Goal: Task Accomplishment & Management: Use online tool/utility

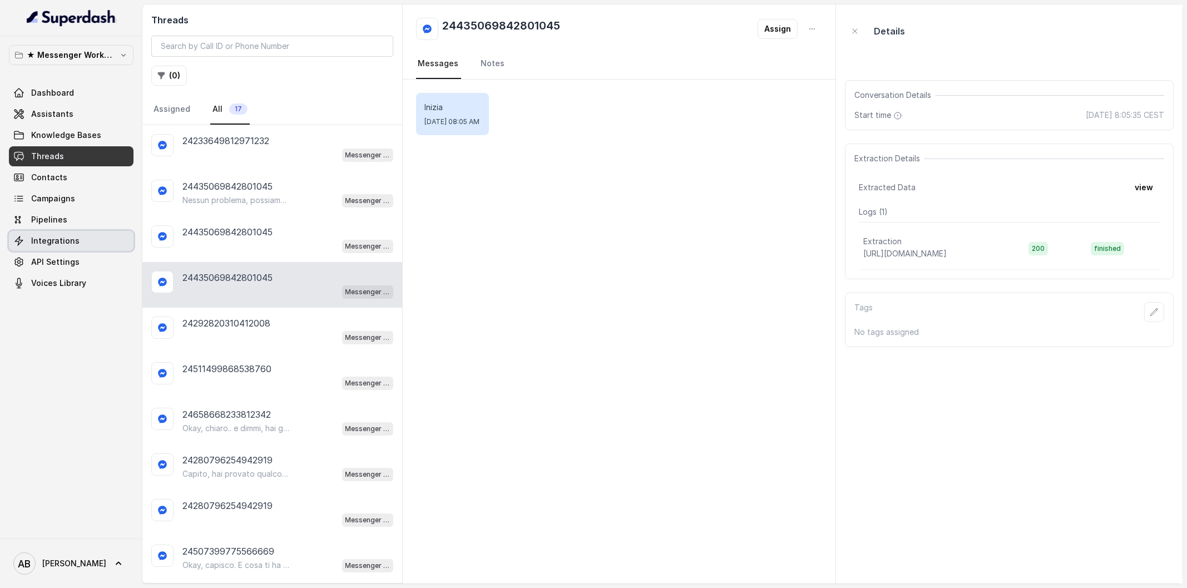
drag, startPoint x: 0, startPoint y: 0, endPoint x: 73, endPoint y: 235, distance: 246.3
click at [73, 235] on span "Integrations" at bounding box center [55, 240] width 48 height 11
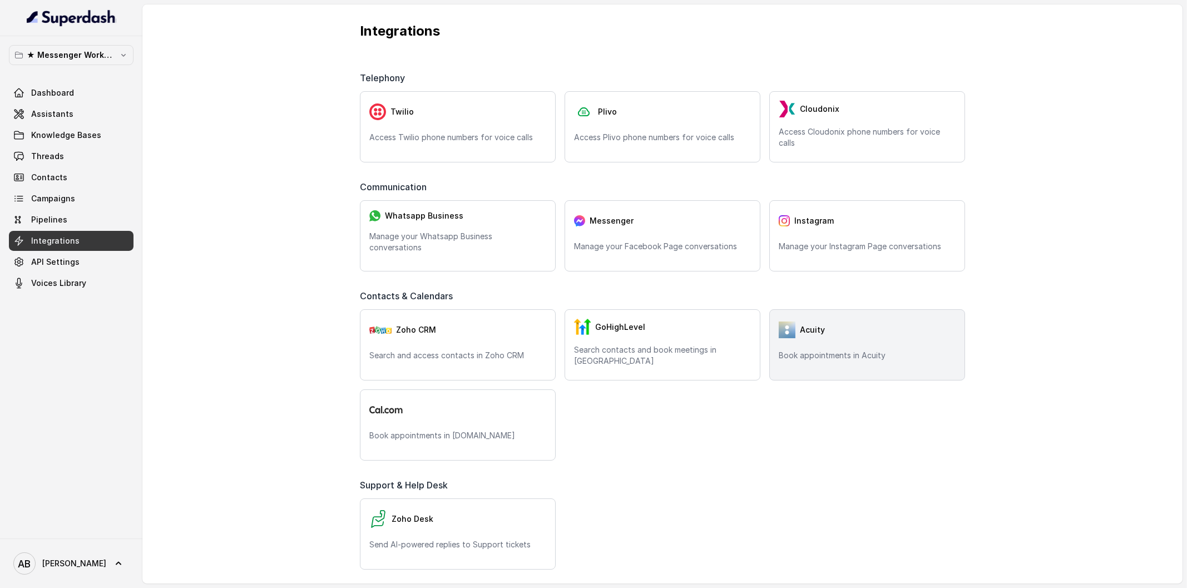
click at [834, 334] on div "Acuity" at bounding box center [867, 330] width 177 height 22
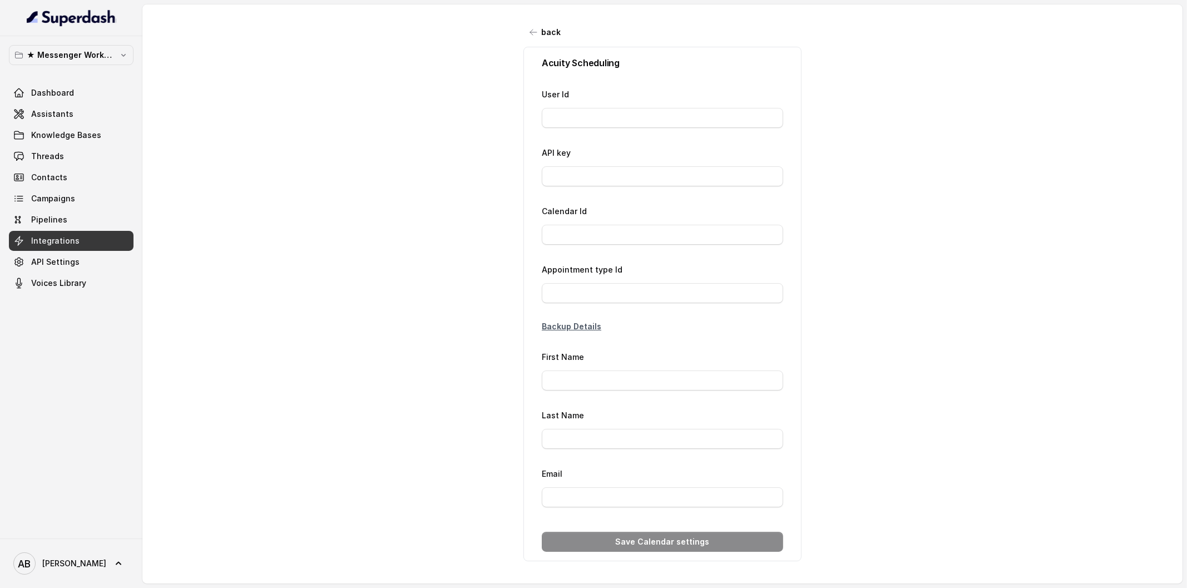
type input "26777411"
type input "a5*****30"
type input "80140336"
type input "Richiesta IG"
type input "{phone}"
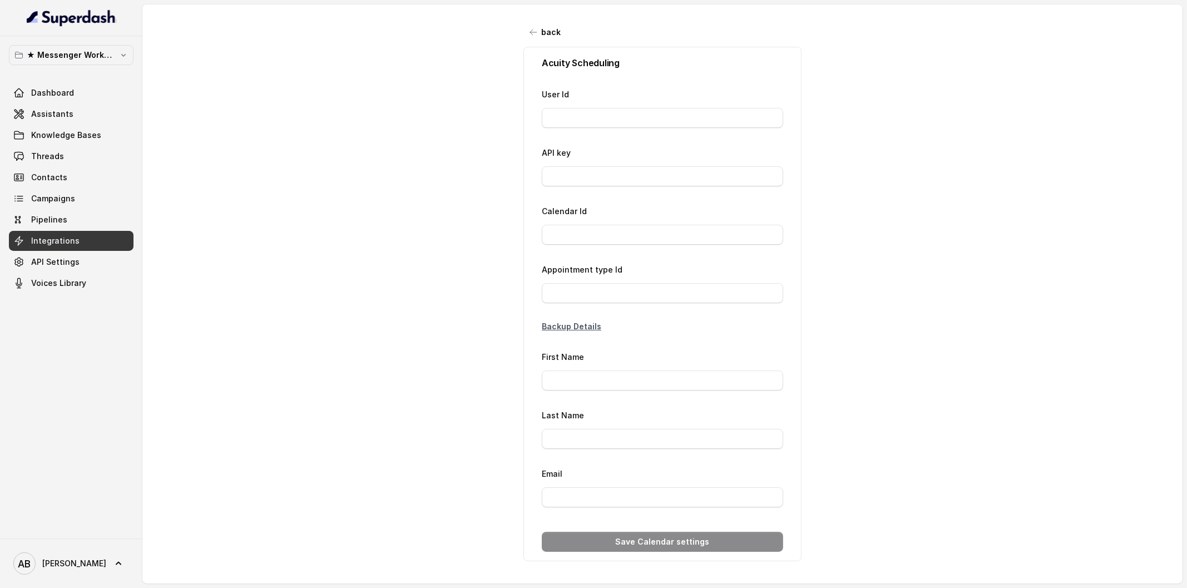
type input "[EMAIL_ADDRESS][DOMAIN_NAME]"
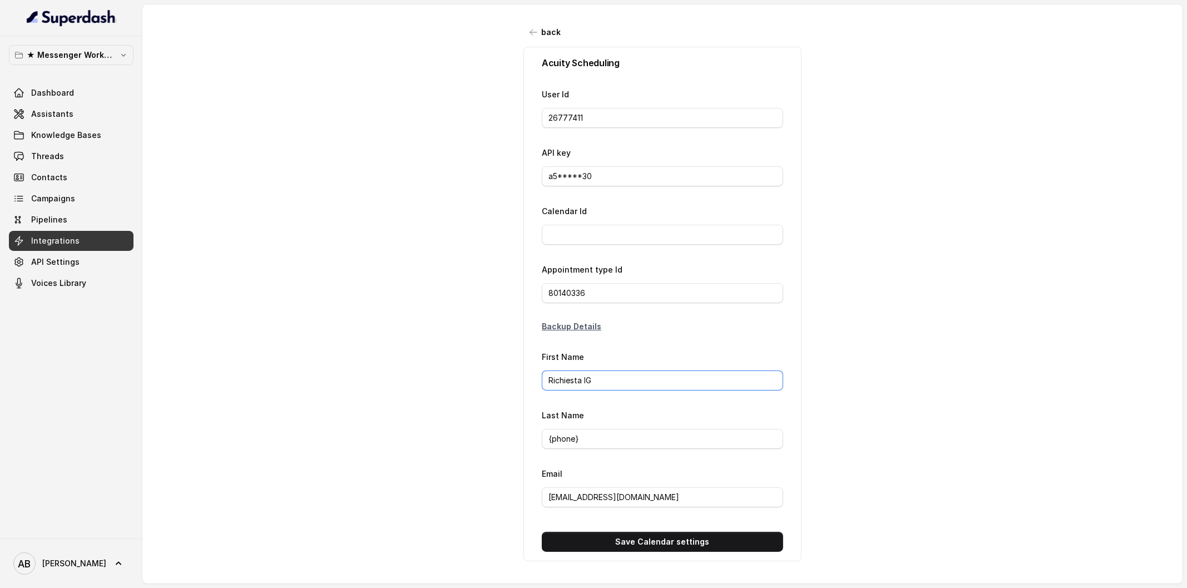
click at [593, 374] on input "Richiesta IG" at bounding box center [662, 380] width 241 height 20
type input "Richiesta FBM"
click at [663, 540] on button "Save Calendar settings" at bounding box center [662, 542] width 241 height 20
click at [72, 150] on link "Threads" at bounding box center [71, 156] width 125 height 20
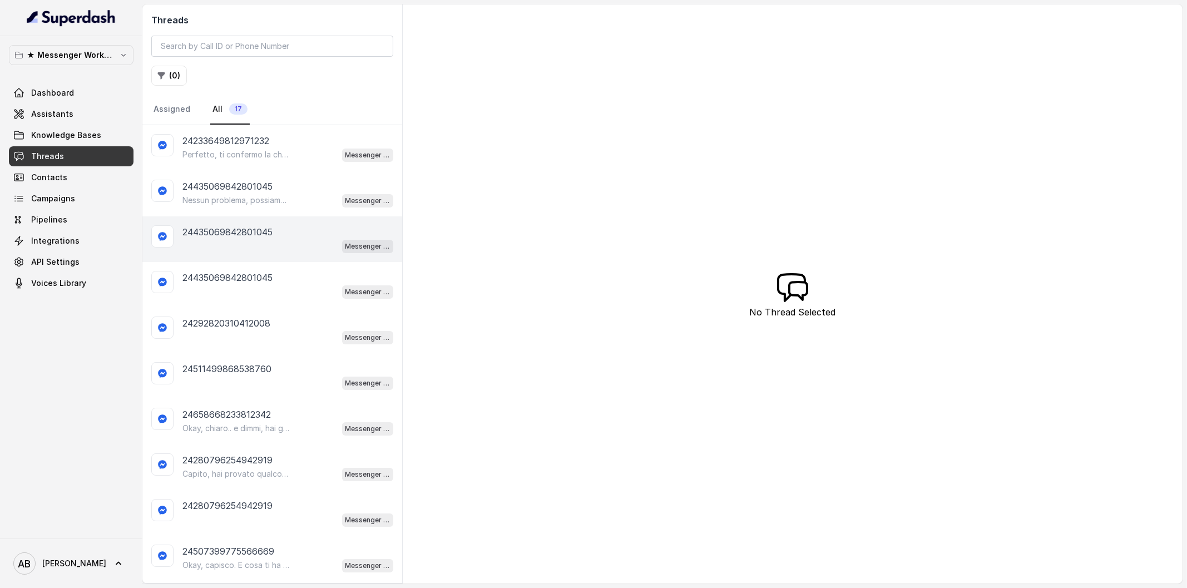
click at [267, 234] on p "24435069842801045" at bounding box center [227, 231] width 90 height 13
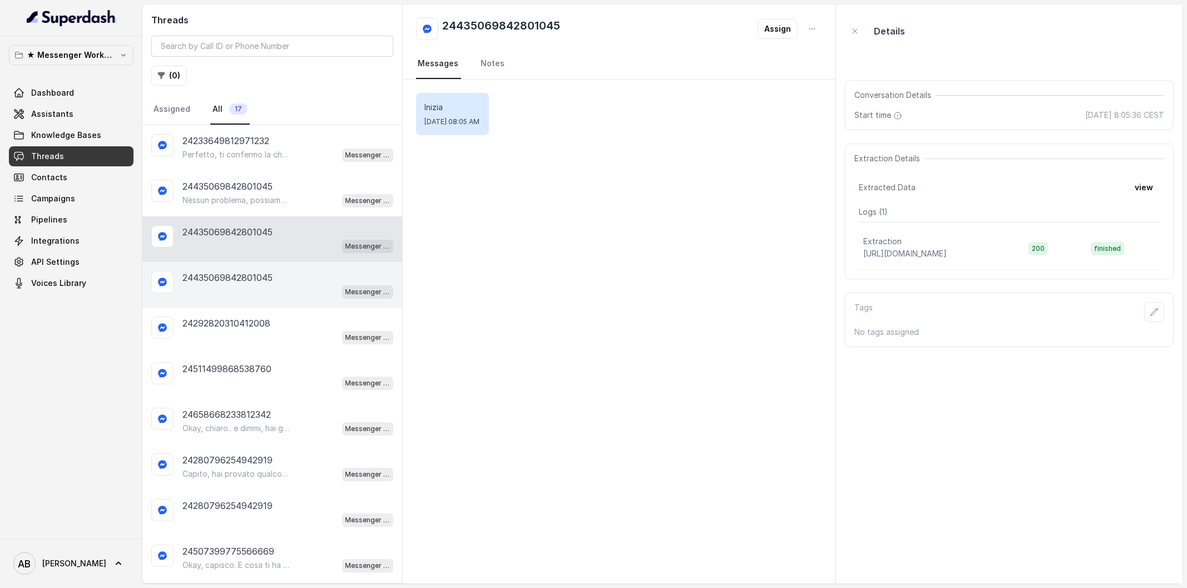
click at [268, 296] on div "24435069842801045 Messenger Metodo FESPA v2" at bounding box center [272, 285] width 260 height 46
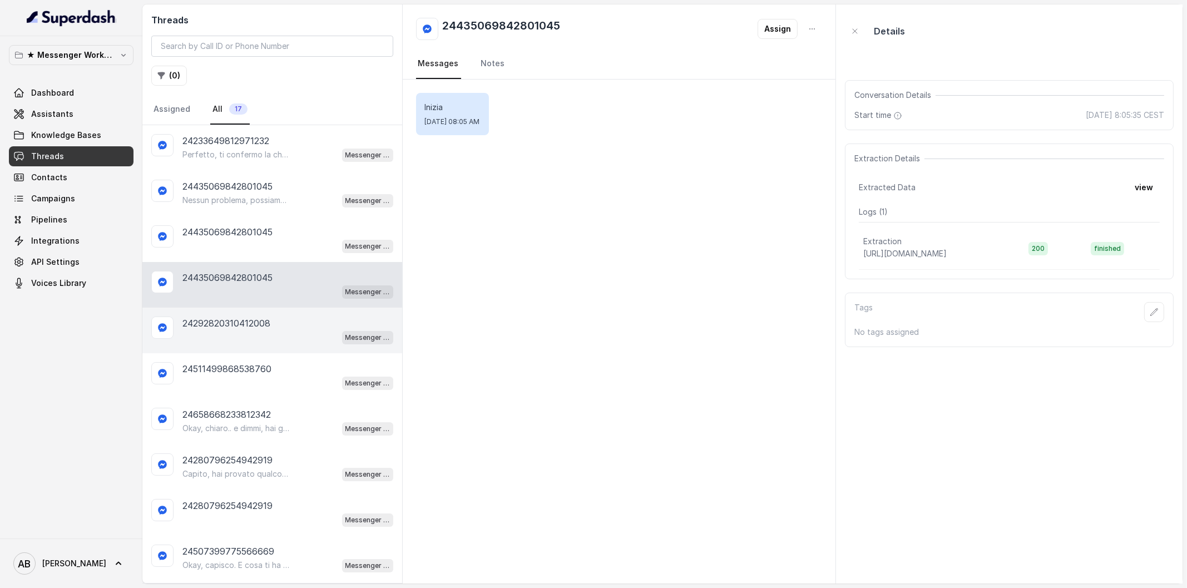
click at [256, 348] on div "24292820310412008 Messenger Metodo FESPA v2" at bounding box center [272, 331] width 260 height 46
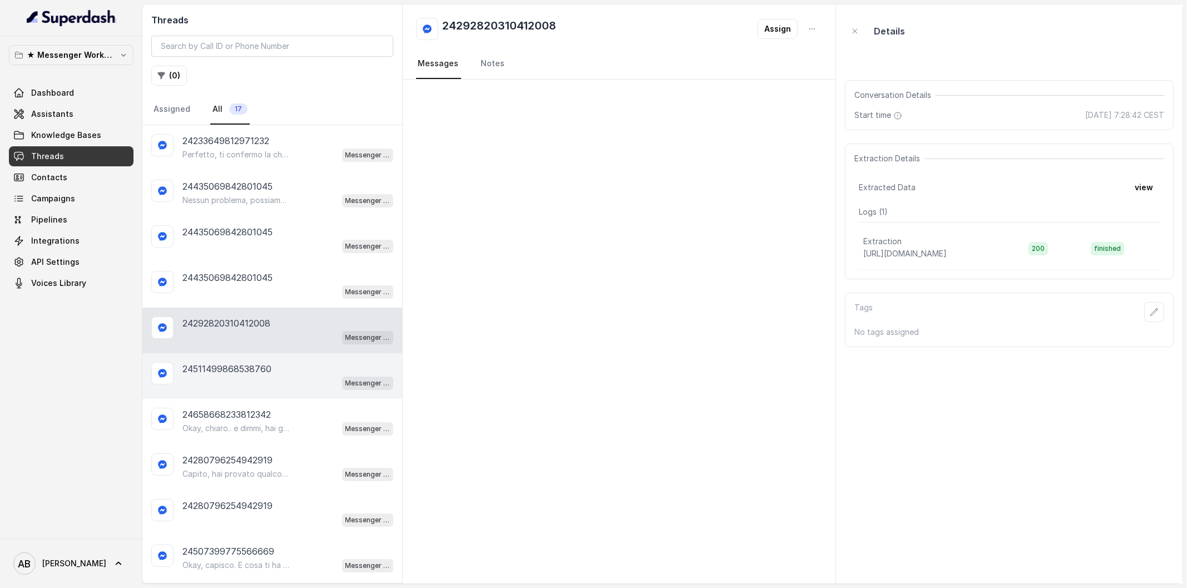
click at [258, 383] on div "Messenger Metodo FESPA v2" at bounding box center [287, 382] width 211 height 14
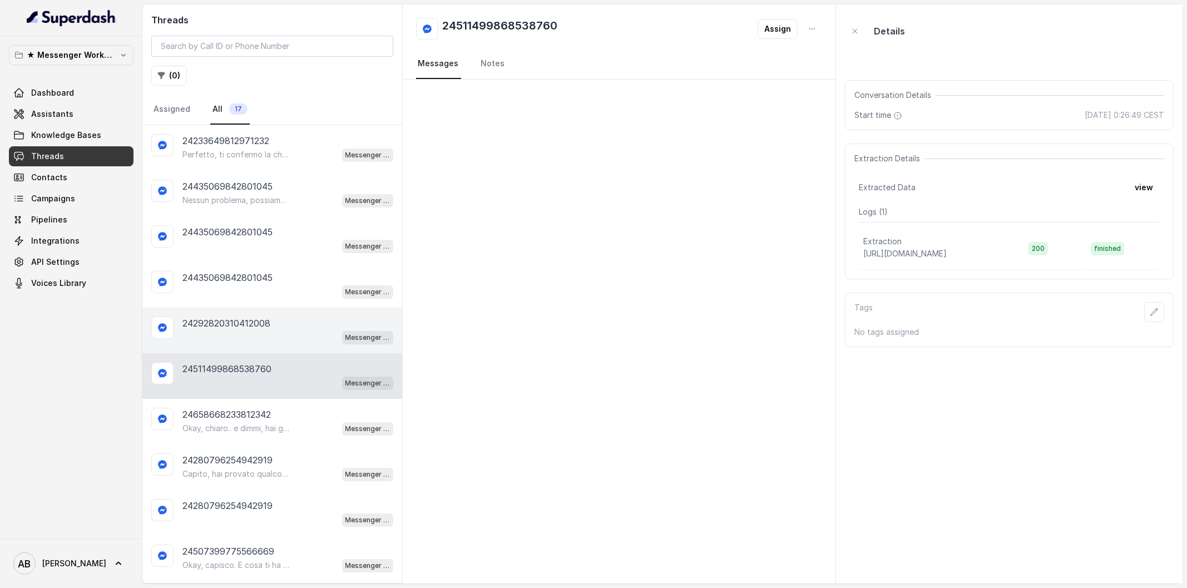
click at [263, 318] on p "24292820310412008" at bounding box center [226, 323] width 88 height 13
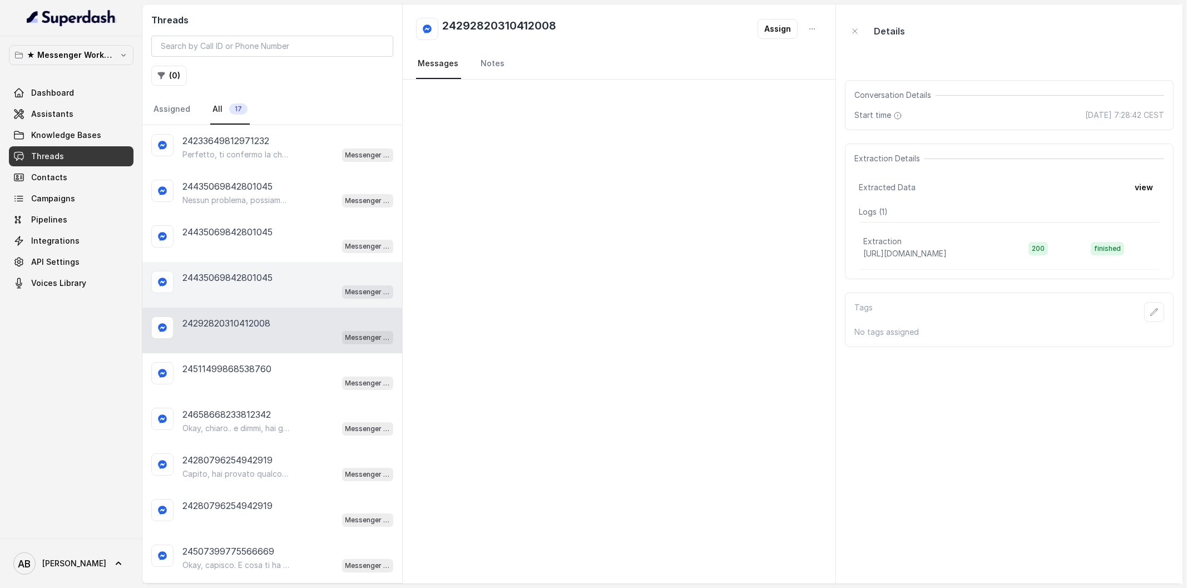
click at [253, 278] on p "24435069842801045" at bounding box center [227, 277] width 90 height 13
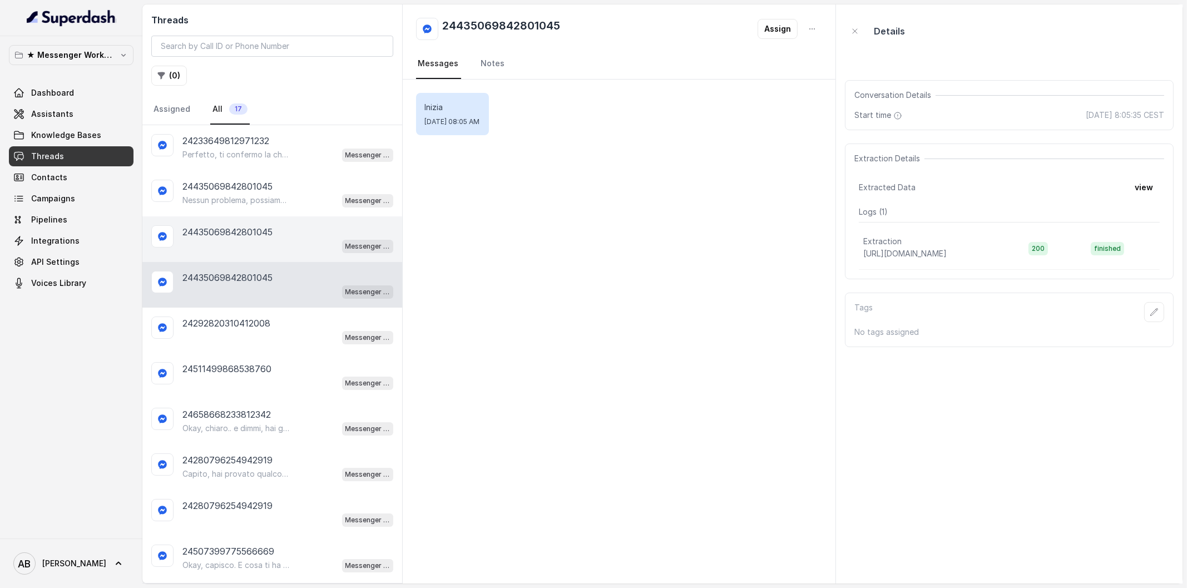
click at [249, 256] on div "24435069842801045 Messenger Metodo FESPA v2" at bounding box center [272, 239] width 260 height 46
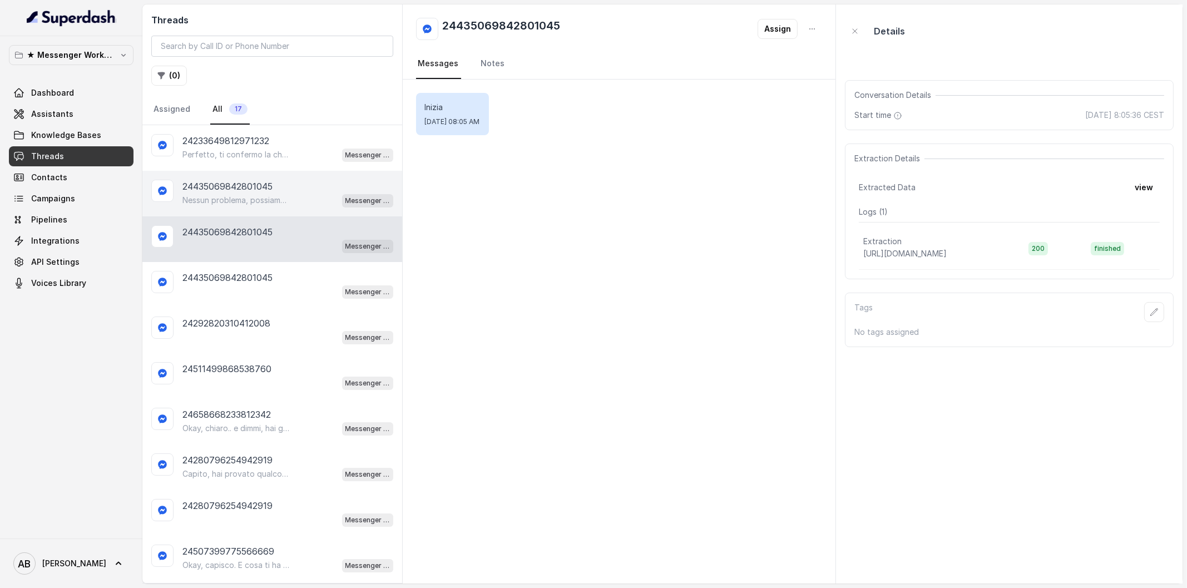
click at [248, 207] on div "24435069842801045 Nessun problema, possiamo sentirci quando ti è più comodo. 😊 …" at bounding box center [272, 194] width 260 height 46
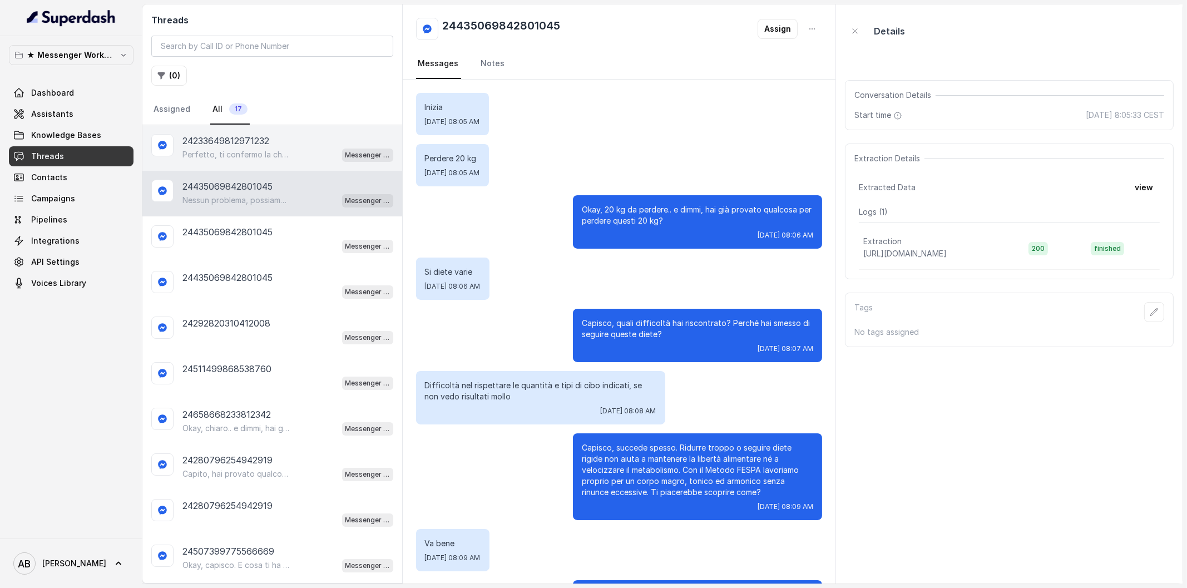
scroll to position [261, 0]
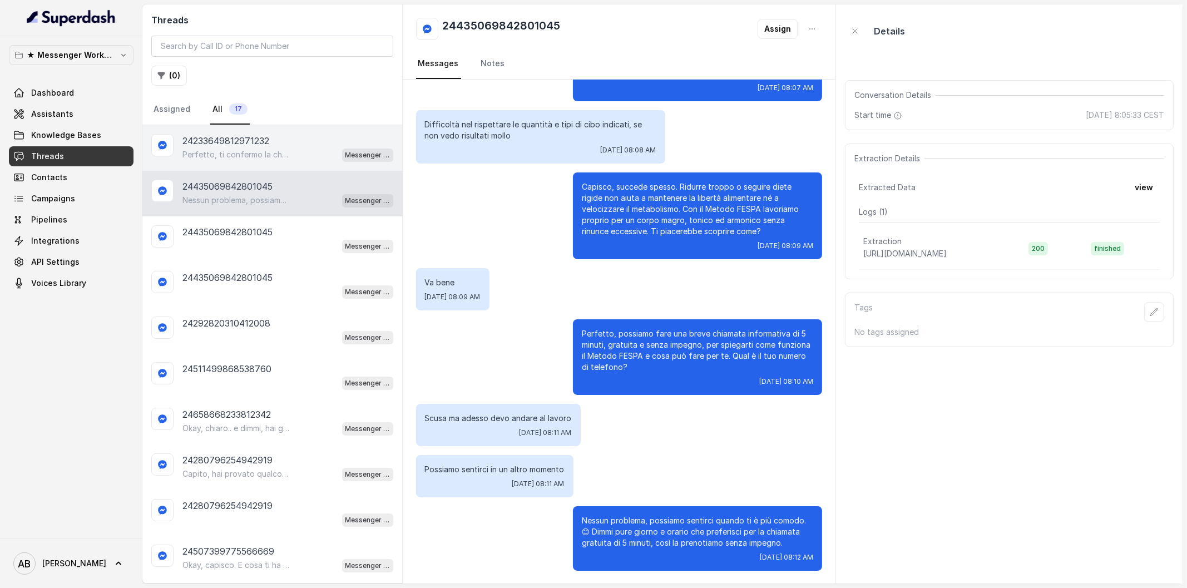
click at [256, 160] on div "Perfetto, ti confermo la chiamata per [DATE] alle 10:00! Un nostro segretario t…" at bounding box center [287, 154] width 211 height 14
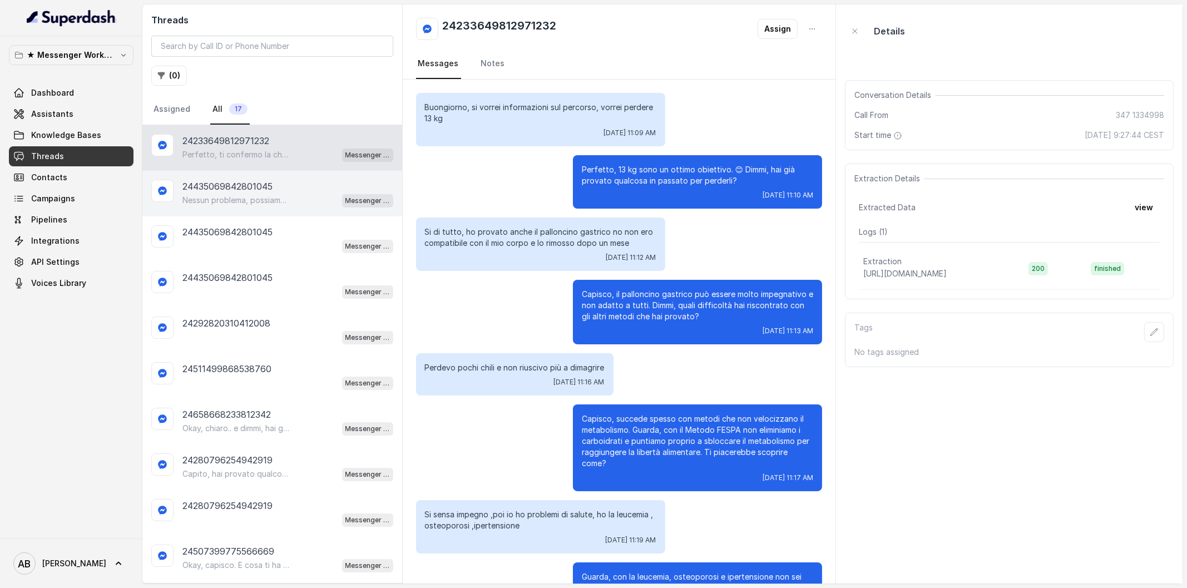
click at [270, 207] on div "24435069842801045 Nessun problema, possiamo sentirci quando ti è più comodo. 😊 …" at bounding box center [272, 194] width 260 height 46
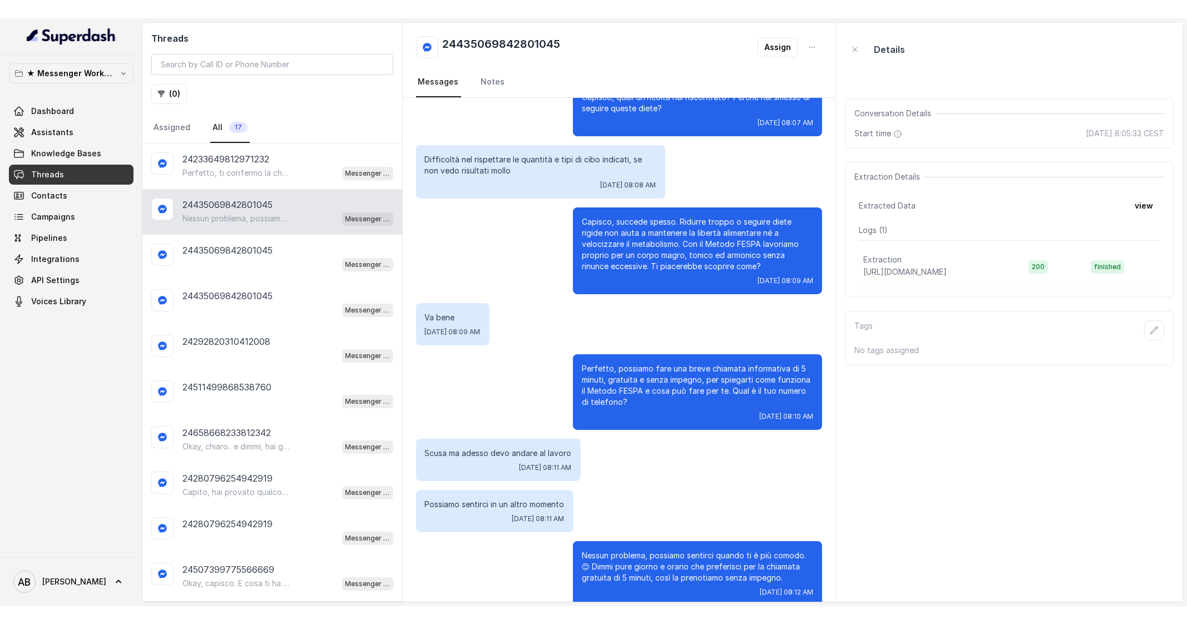
scroll to position [261, 0]
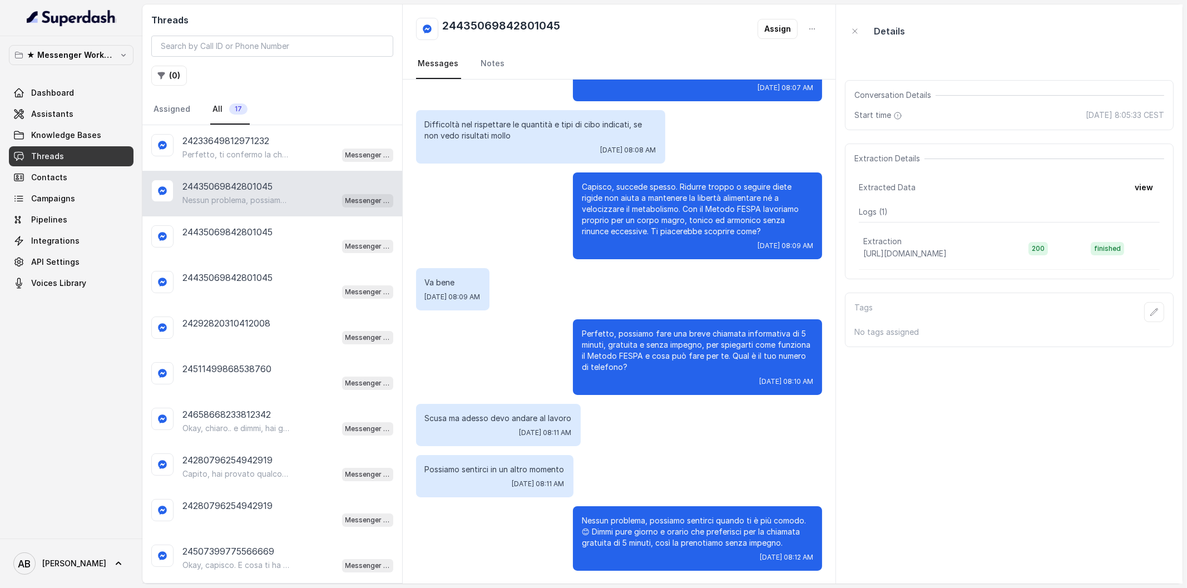
click at [77, 90] on link "Dashboard" at bounding box center [71, 93] width 125 height 20
